Goal: Complete application form: Complete application form

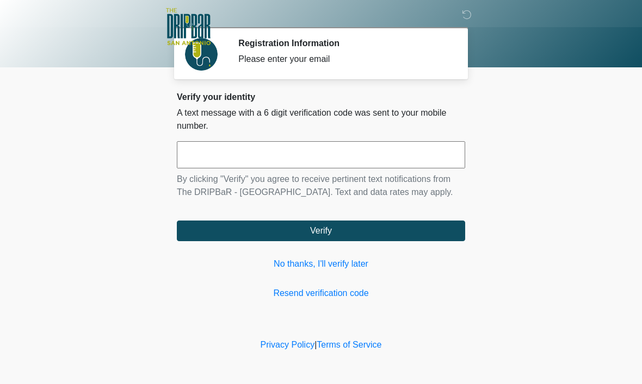
scroll to position [1, 0]
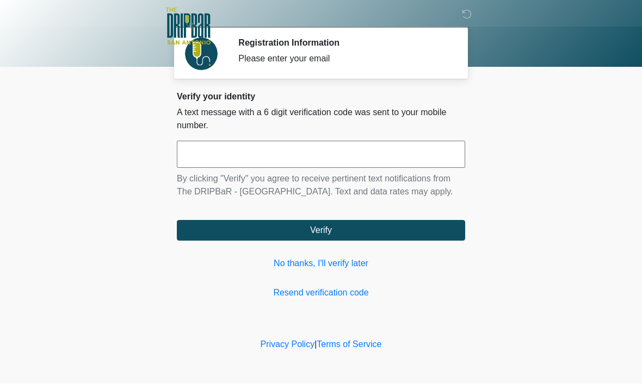
click at [348, 153] on input "text" at bounding box center [321, 154] width 288 height 27
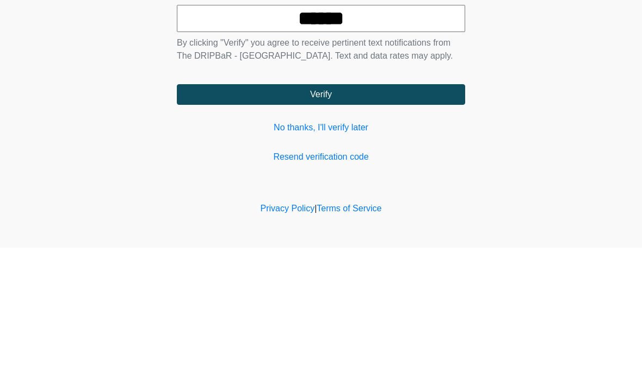
type input "******"
click at [365, 221] on button "Verify" at bounding box center [321, 231] width 288 height 21
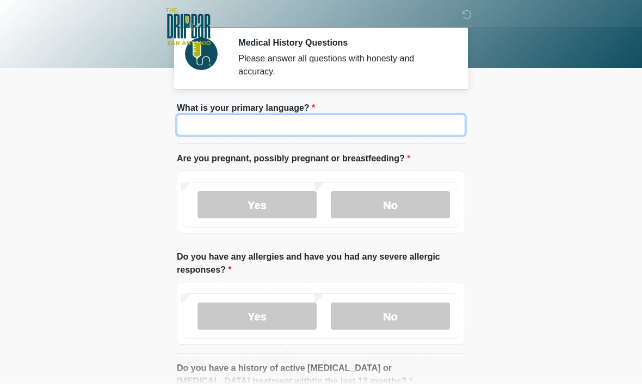
click at [371, 117] on input "What is your primary language?" at bounding box center [321, 125] width 288 height 21
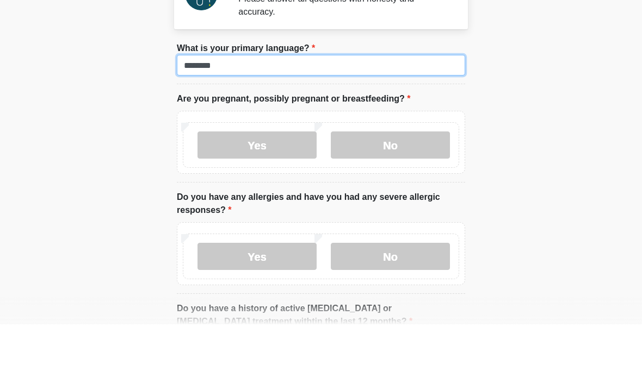
type input "*******"
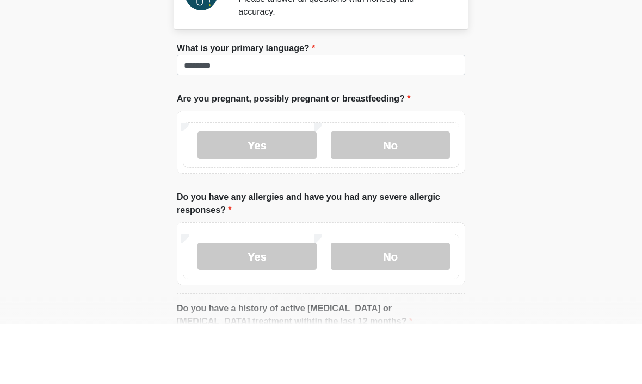
click at [407, 191] on label "No" at bounding box center [390, 204] width 119 height 27
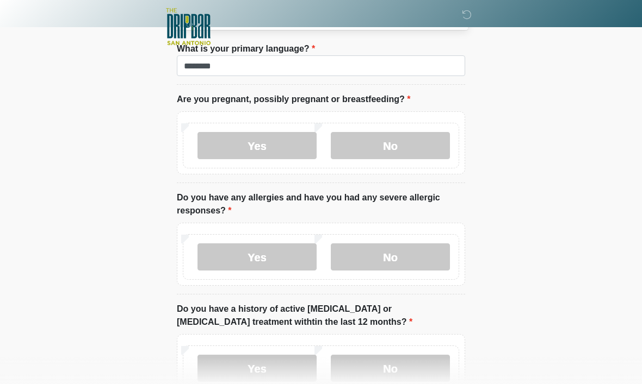
click at [405, 256] on label "No" at bounding box center [390, 257] width 119 height 27
click at [407, 372] on label "No" at bounding box center [390, 368] width 119 height 27
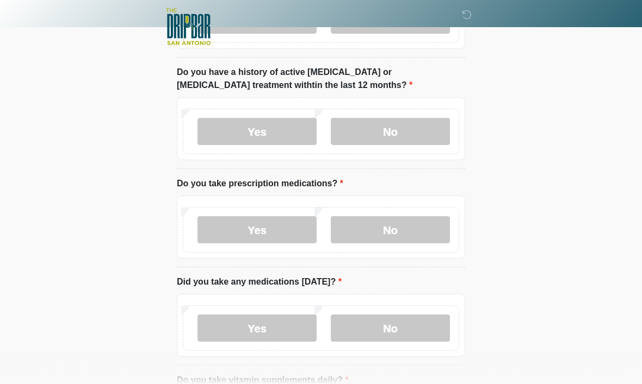
scroll to position [296, 0]
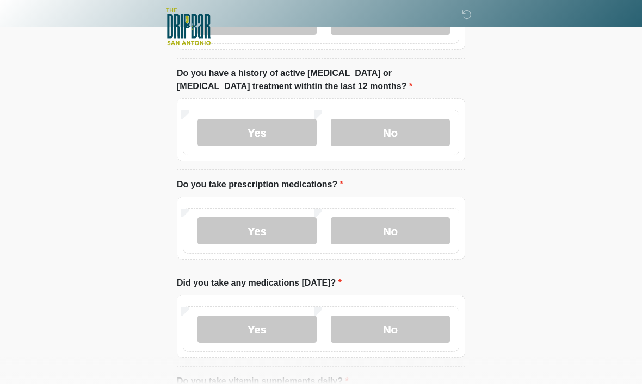
click at [270, 231] on label "Yes" at bounding box center [256, 230] width 119 height 27
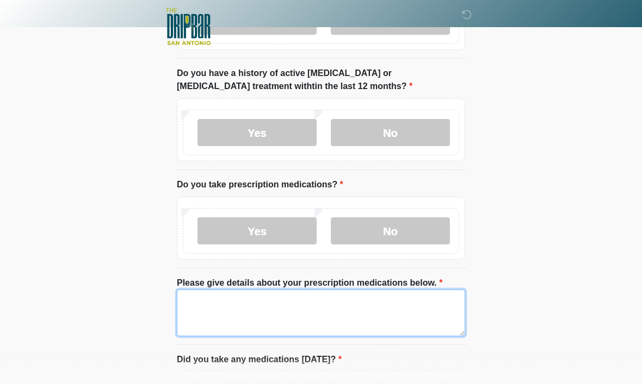
click at [375, 314] on textarea "Please give details about your prescription medications below." at bounding box center [321, 313] width 288 height 47
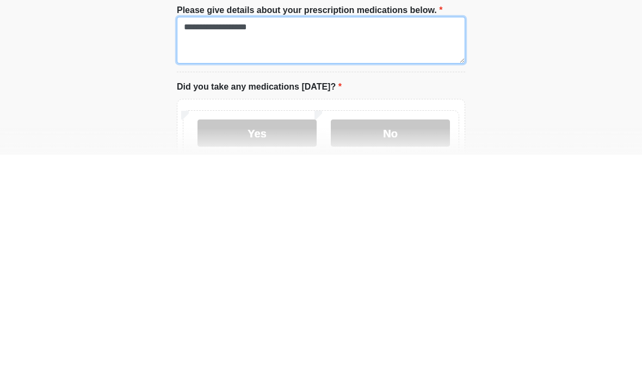
scroll to position [346, 0]
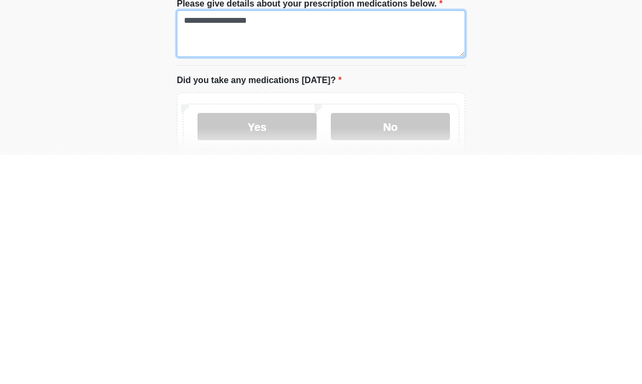
type textarea "**********"
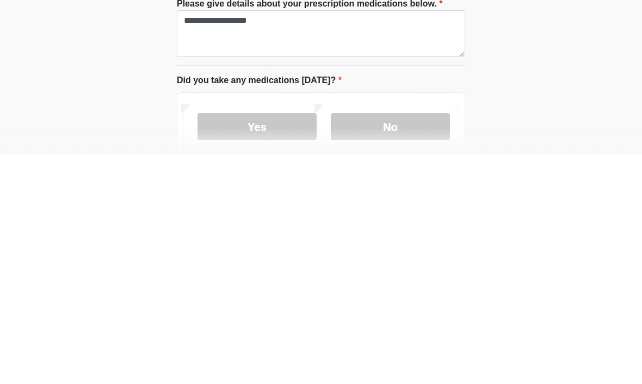
click at [271, 343] on label "Yes" at bounding box center [256, 356] width 119 height 27
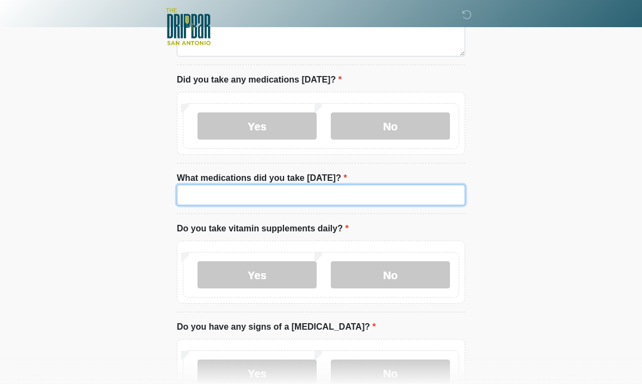
click at [362, 190] on input "What medications did you take [DATE]?" at bounding box center [321, 195] width 288 height 21
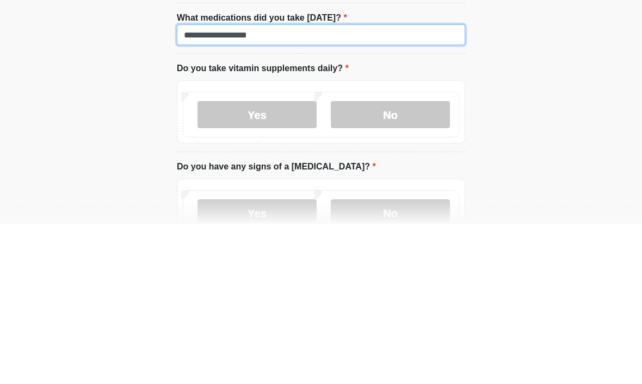
type input "**********"
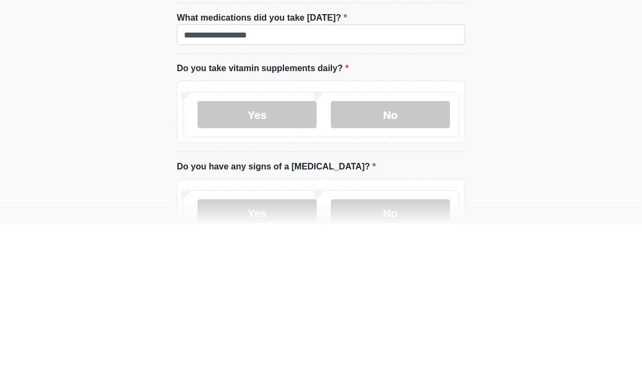
click at [273, 262] on label "Yes" at bounding box center [256, 275] width 119 height 27
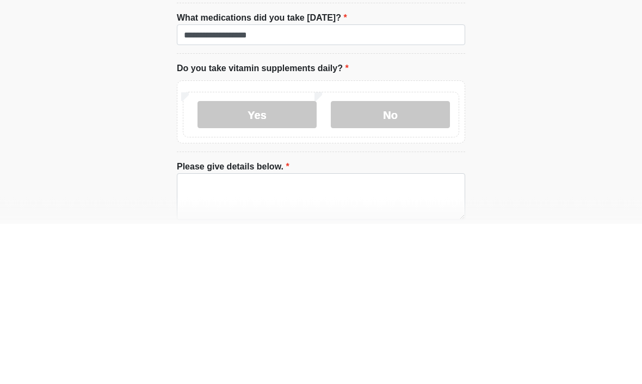
scroll to position [736, 0]
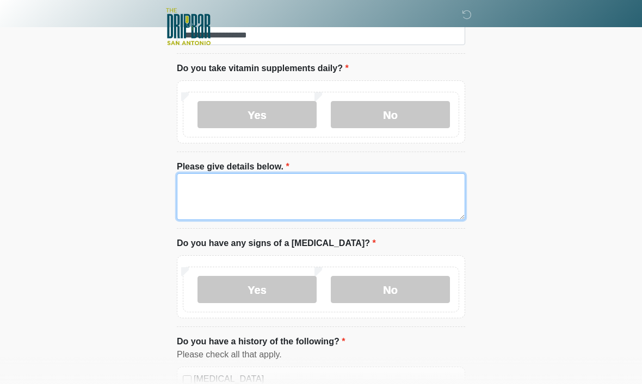
click at [330, 189] on textarea "Please give details below." at bounding box center [321, 196] width 288 height 47
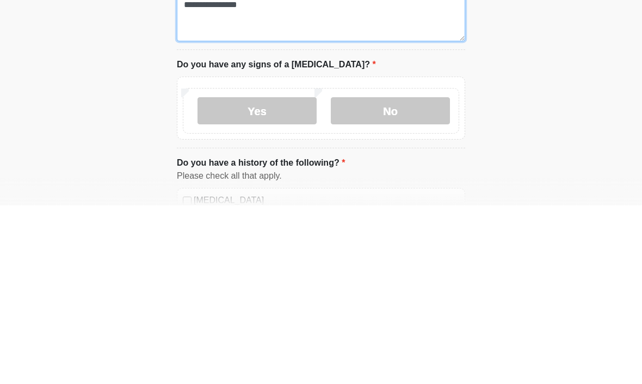
type textarea "**********"
click at [409, 276] on label "No" at bounding box center [390, 289] width 119 height 27
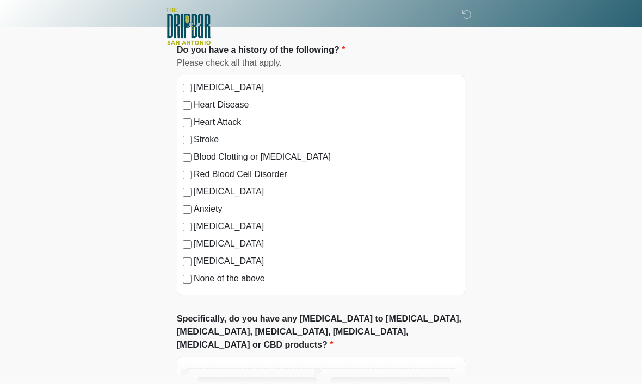
scroll to position [1108, 0]
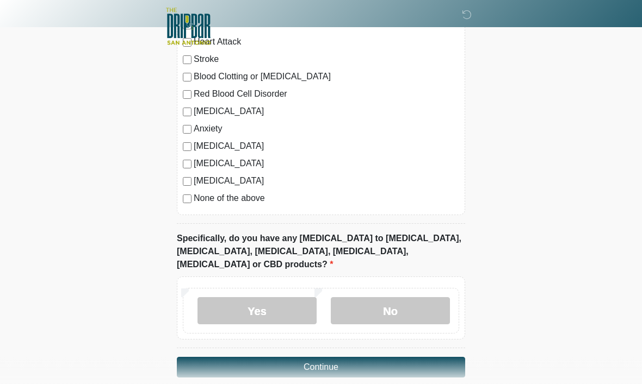
click at [404, 298] on label "No" at bounding box center [390, 311] width 119 height 27
click at [368, 358] on button "Continue" at bounding box center [321, 368] width 288 height 21
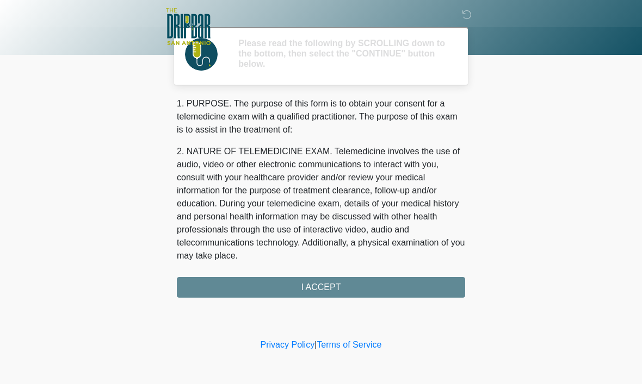
scroll to position [0, 0]
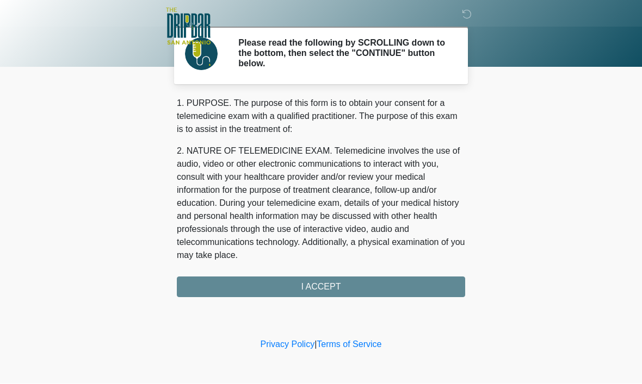
click at [364, 289] on div "1. PURPOSE. The purpose of this form is to obtain your consent for a telemedici…" at bounding box center [321, 197] width 288 height 201
click at [331, 284] on div "1. PURPOSE. The purpose of this form is to obtain your consent for a telemedici…" at bounding box center [321, 197] width 288 height 201
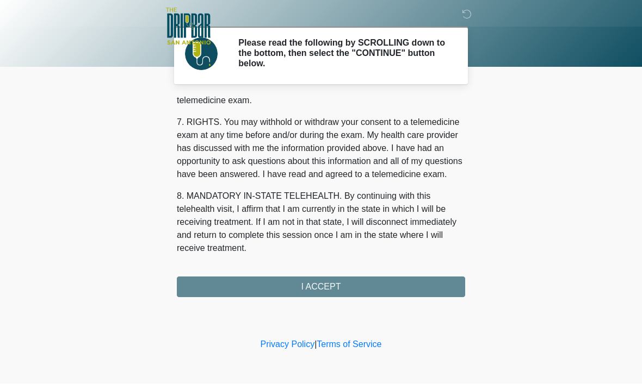
click at [333, 287] on button "I ACCEPT" at bounding box center [321, 287] width 288 height 21
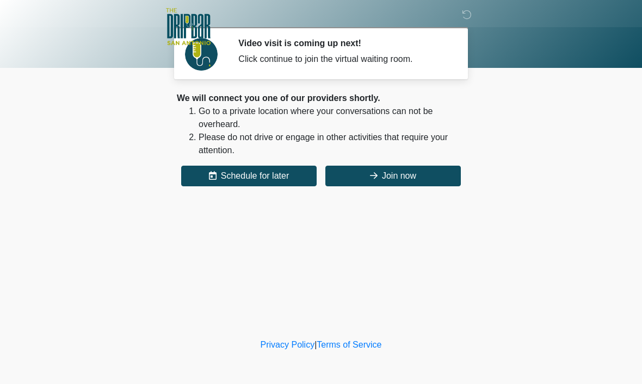
click at [418, 175] on button "Join now" at bounding box center [392, 176] width 135 height 21
